Goal: Transaction & Acquisition: Purchase product/service

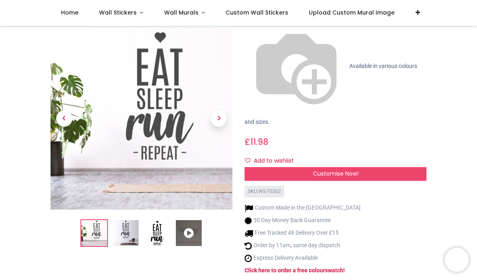
scroll to position [110, 0]
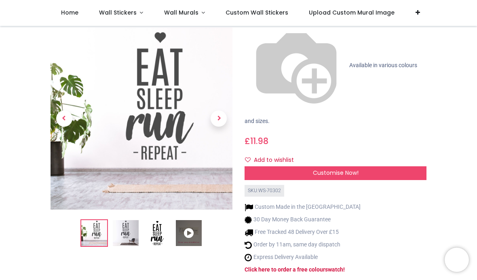
click at [156, 220] on img at bounding box center [157, 233] width 26 height 26
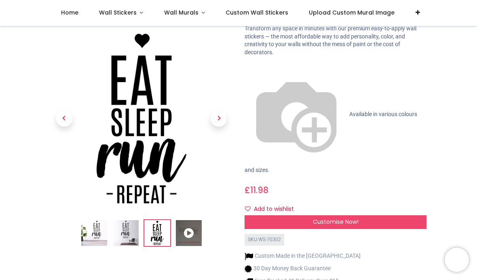
scroll to position [53, 0]
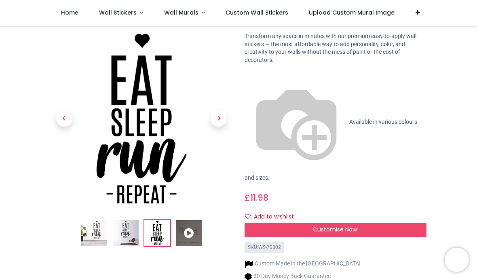
click at [217, 111] on span "Next" at bounding box center [219, 119] width 16 height 16
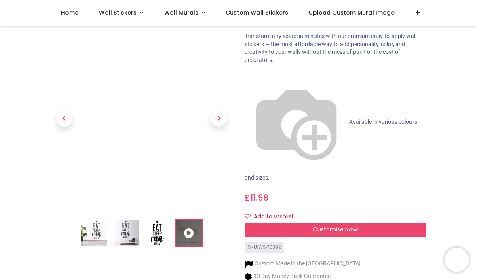
click at [224, 111] on span "Next" at bounding box center [219, 119] width 16 height 16
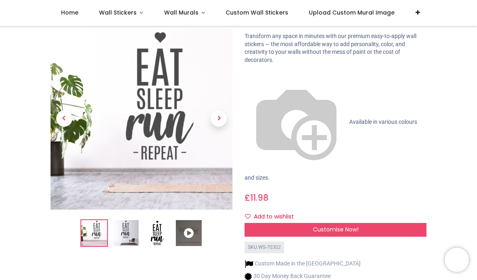
click at [220, 111] on span "Next" at bounding box center [219, 119] width 16 height 16
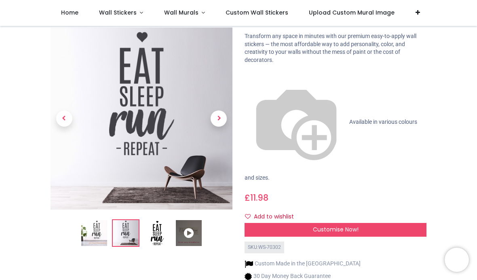
click at [64, 111] on span "Previous" at bounding box center [64, 119] width 16 height 16
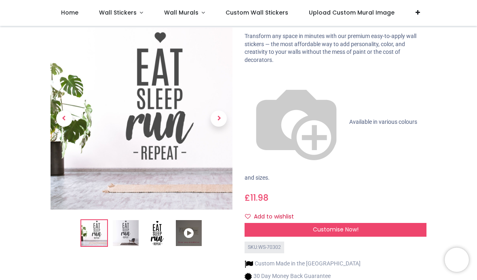
click at [215, 111] on span "Next" at bounding box center [219, 119] width 16 height 16
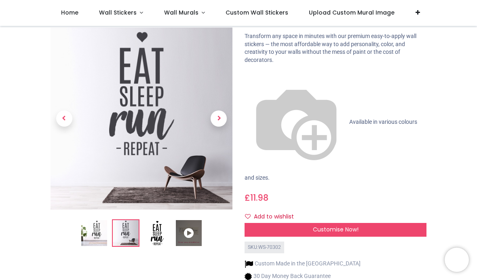
click at [215, 111] on span "Next" at bounding box center [219, 119] width 16 height 16
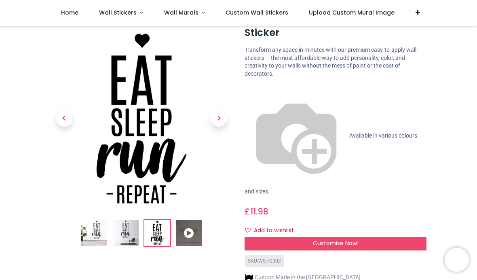
scroll to position [40, 0]
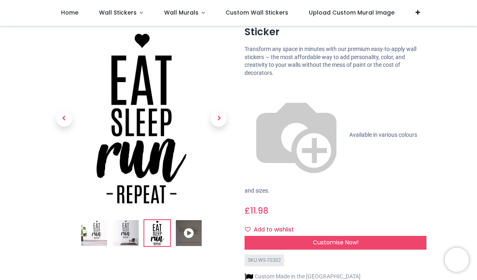
click at [246, 223] on button "Add to wishlist" at bounding box center [273, 230] width 56 height 14
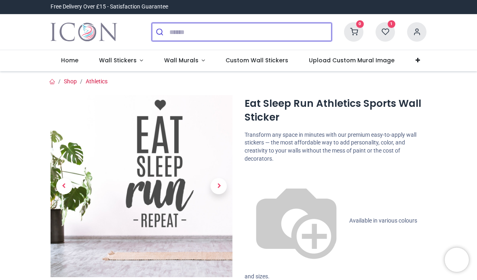
click at [206, 32] on input "search" at bounding box center [250, 32] width 162 height 18
click at [209, 26] on input "search" at bounding box center [250, 32] width 162 height 18
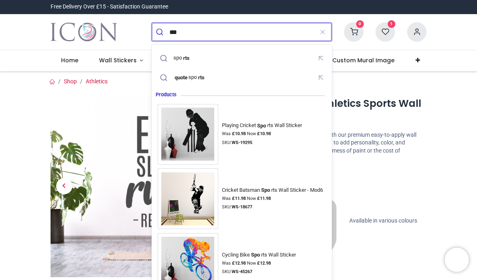
click at [193, 59] on div "spo rts" at bounding box center [183, 58] width 20 height 6
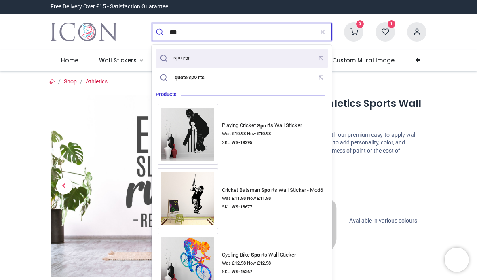
type input "******"
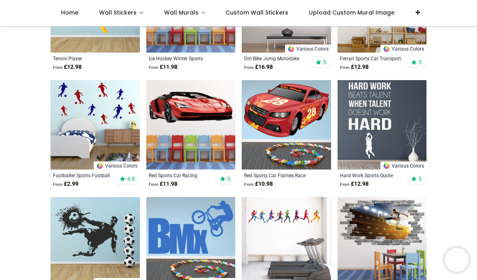
scroll to position [510, 0]
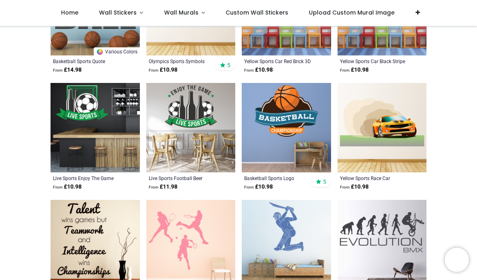
scroll to position [1206, 0]
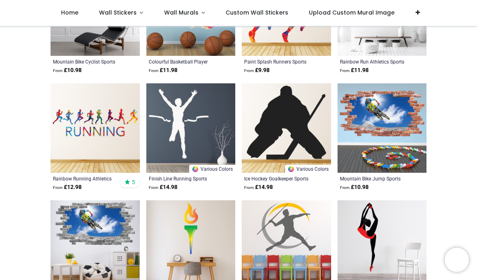
scroll to position [2139, 0]
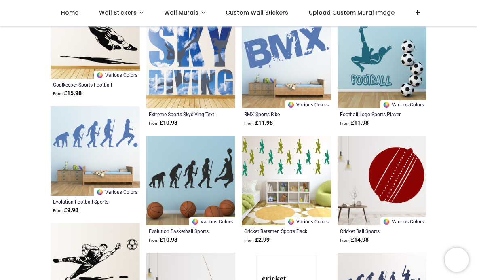
scroll to position [3020, 0]
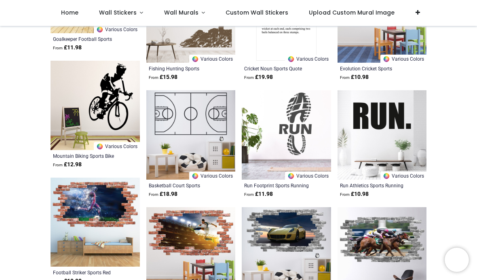
scroll to position [3299, 0]
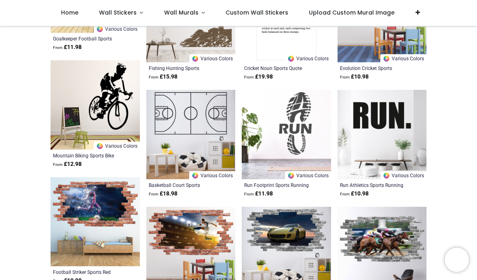
click at [399, 134] on img at bounding box center [382, 134] width 89 height 89
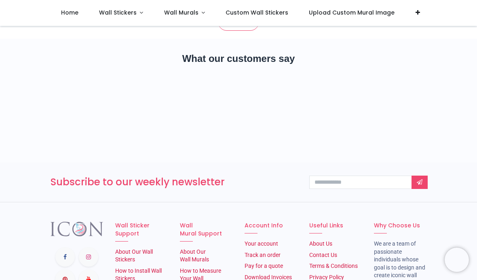
scroll to position [4197, 0]
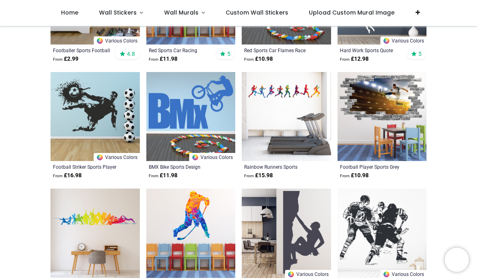
scroll to position [635, 0]
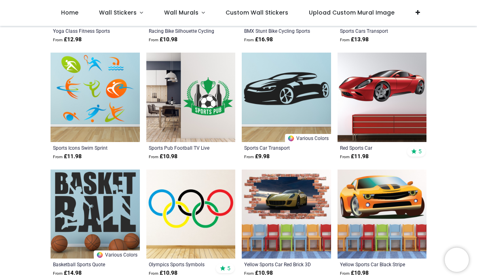
scroll to position [1005, 0]
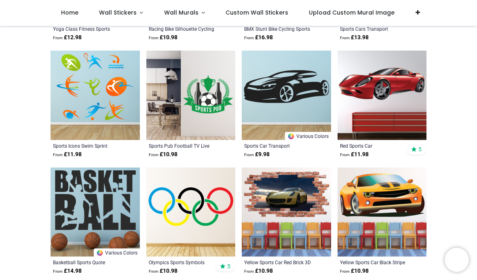
click at [408, 116] on img at bounding box center [382, 95] width 89 height 89
click at [408, 101] on img at bounding box center [382, 95] width 89 height 89
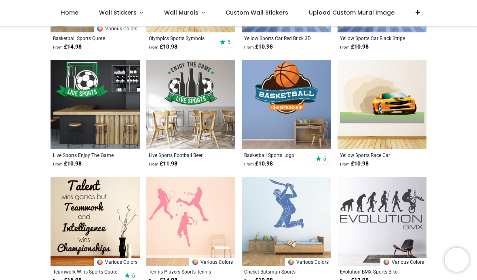
scroll to position [1230, 0]
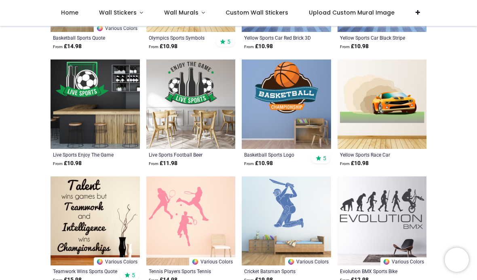
click at [290, 113] on img at bounding box center [286, 103] width 89 height 89
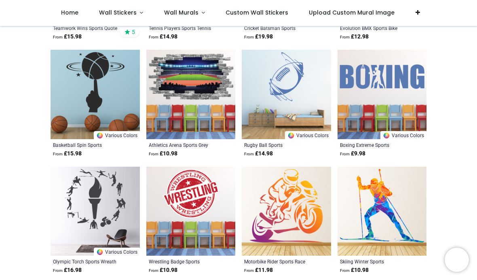
scroll to position [1473, 0]
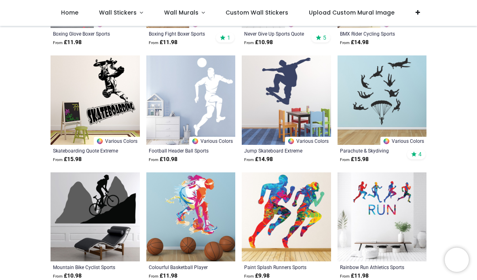
scroll to position [1934, 0]
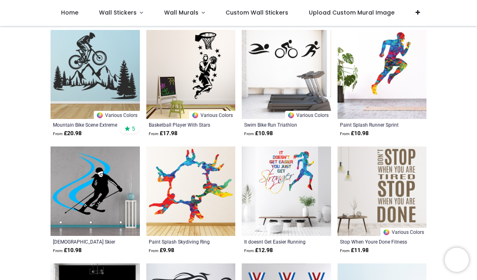
scroll to position [2543, 0]
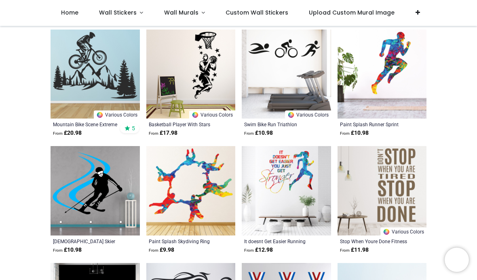
click at [129, 15] on span "Wall Stickers" at bounding box center [118, 12] width 38 height 8
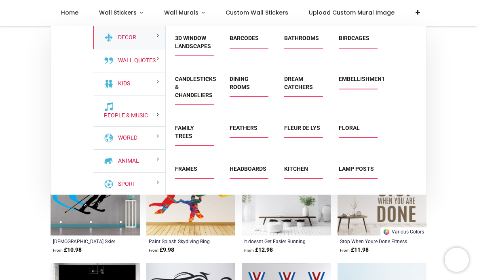
click at [151, 87] on div "Kids" at bounding box center [129, 83] width 72 height 23
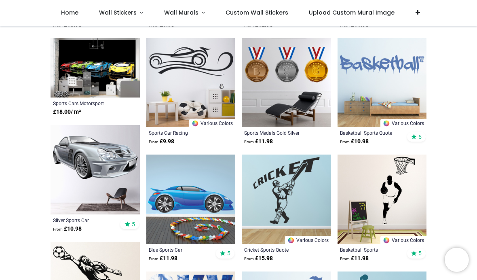
scroll to position [2764, 0]
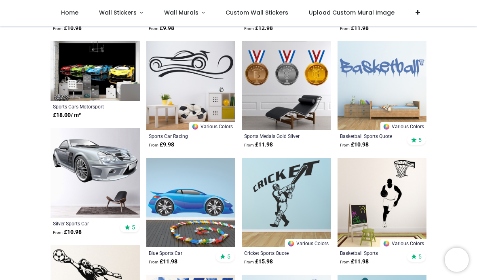
click at [394, 80] on img at bounding box center [382, 85] width 89 height 89
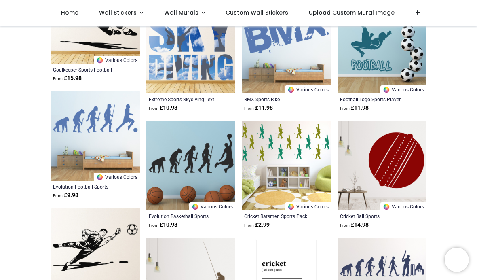
scroll to position [3035, 0]
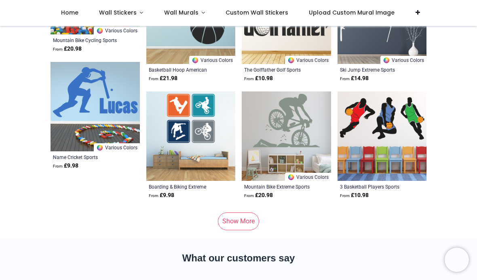
scroll to position [3998, 0]
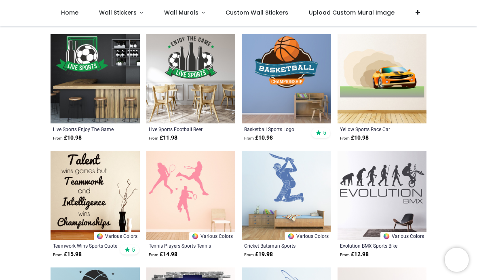
scroll to position [1258, 0]
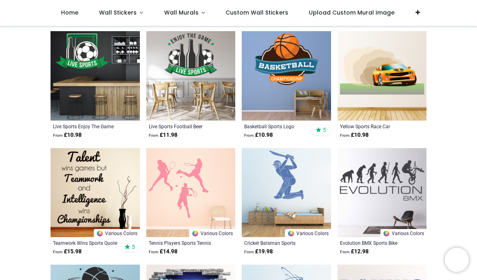
click at [116, 175] on img at bounding box center [95, 192] width 89 height 89
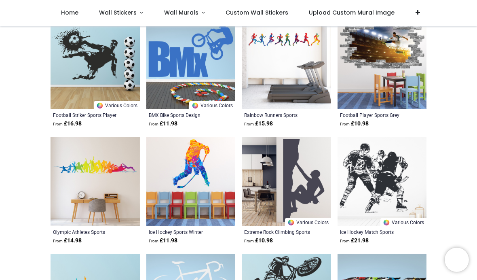
scroll to position [671, 0]
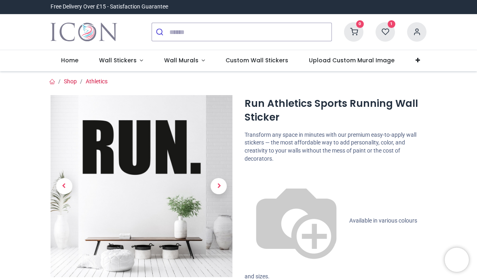
click at [220, 185] on span "Next" at bounding box center [219, 186] width 16 height 16
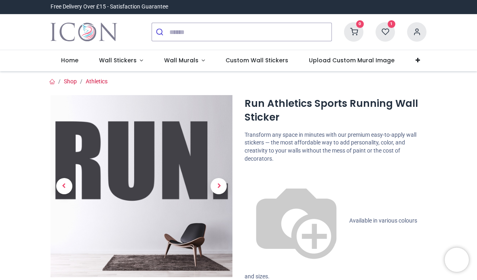
click at [222, 184] on span "Next" at bounding box center [219, 186] width 16 height 16
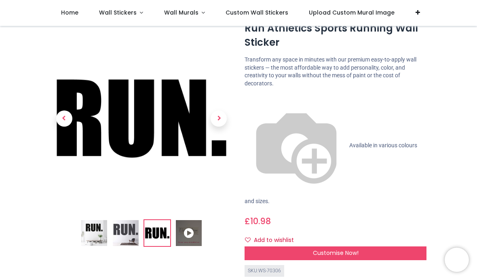
scroll to position [28, 0]
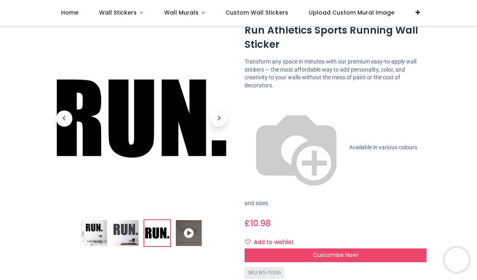
click at [261, 235] on button "Add to wishlist" at bounding box center [273, 242] width 56 height 14
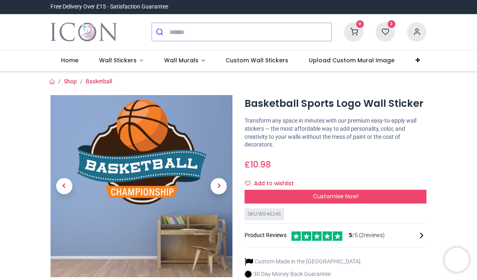
click at [253, 183] on button "Add to wishlist" at bounding box center [273, 184] width 56 height 14
